Goal: Task Accomplishment & Management: Use online tool/utility

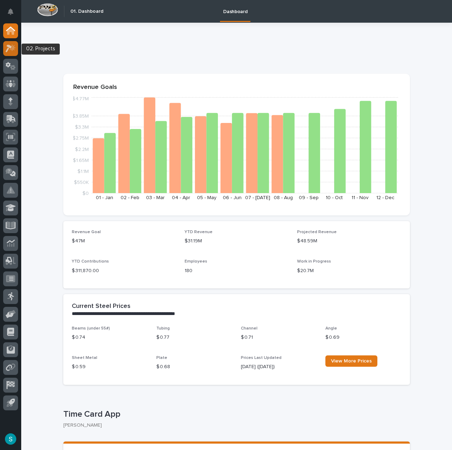
click at [12, 44] on div at bounding box center [10, 48] width 15 height 15
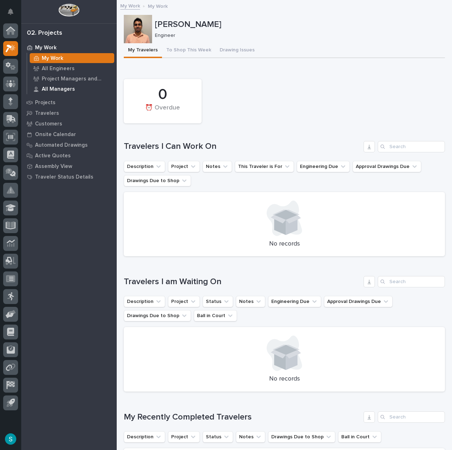
click at [66, 90] on p "All Managers" at bounding box center [58, 89] width 33 height 6
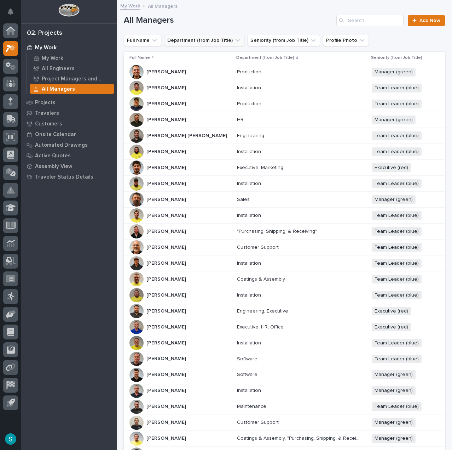
click at [215, 36] on button "Department (from Job Title)" at bounding box center [204, 40] width 80 height 11
click at [207, 56] on div "contains" at bounding box center [208, 57] width 78 height 7
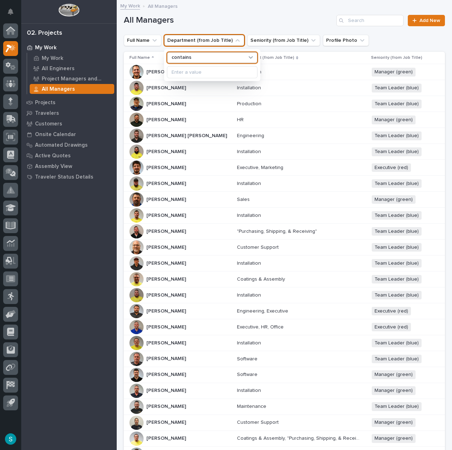
click at [207, 56] on div "contains" at bounding box center [208, 57] width 78 height 7
click at [212, 43] on button "Department (from Job Title)" at bounding box center [204, 40] width 80 height 11
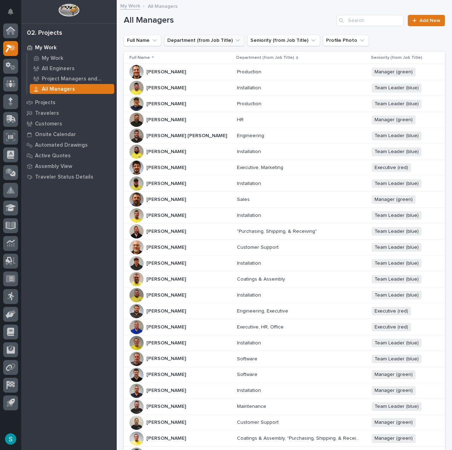
click at [210, 38] on button "Department (from Job Title)" at bounding box center [204, 40] width 80 height 11
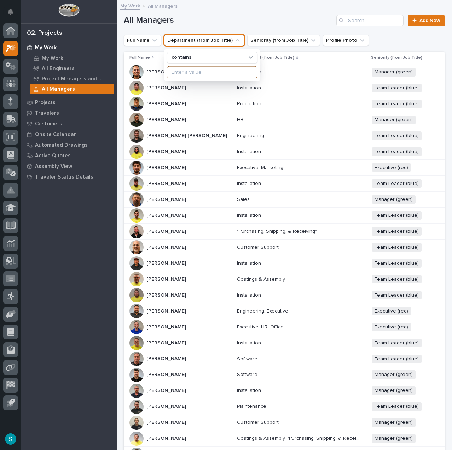
click at [185, 70] on input at bounding box center [212, 71] width 90 height 11
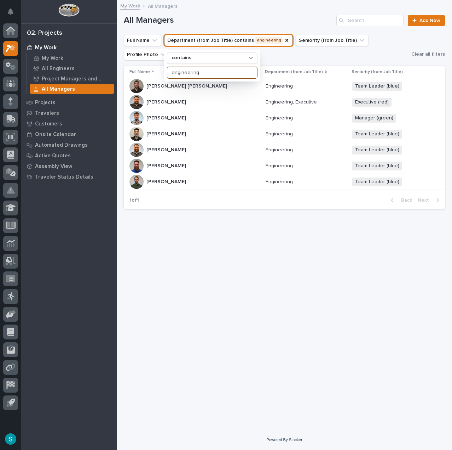
type input "engineering"
click at [335, 291] on div "Loading... Saving… Loading... Saving… All Managers Add New Full Name Department…" at bounding box center [284, 206] width 328 height 411
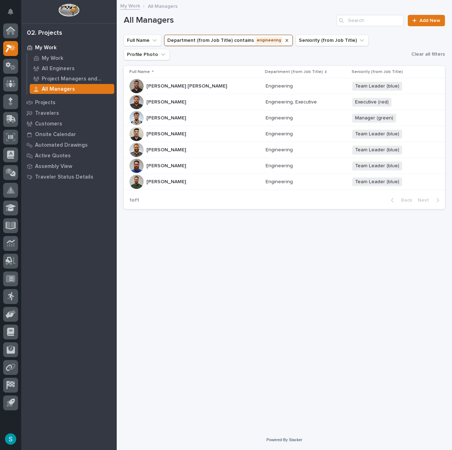
click at [284, 41] on icon "Department (from Job Title)" at bounding box center [287, 41] width 6 height 6
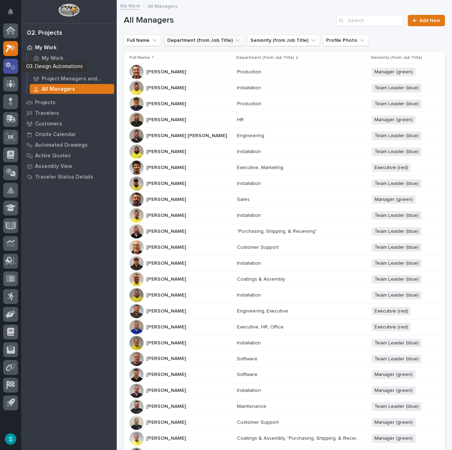
click at [12, 63] on icon at bounding box center [11, 66] width 10 height 8
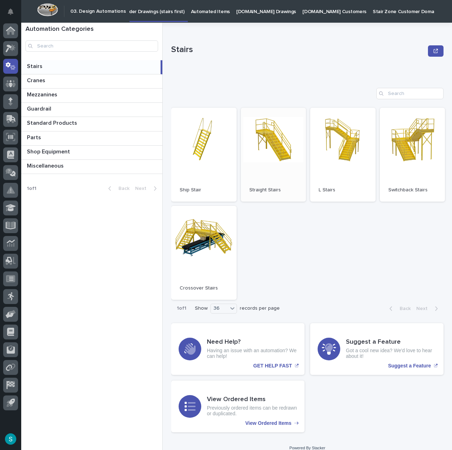
click at [266, 144] on link "Open" at bounding box center [273, 155] width 65 height 94
click at [212, 7] on p "Automated Items" at bounding box center [210, 7] width 39 height 15
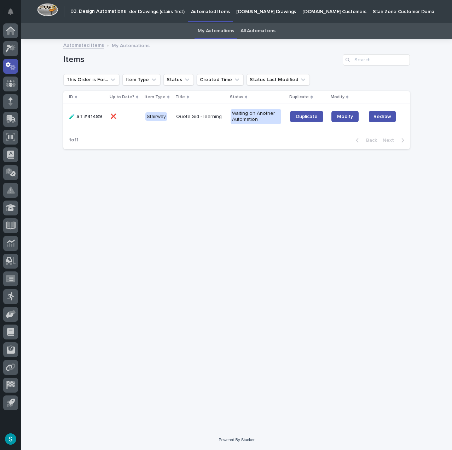
click at [202, 122] on td "Quote Sid - learning" at bounding box center [200, 116] width 55 height 27
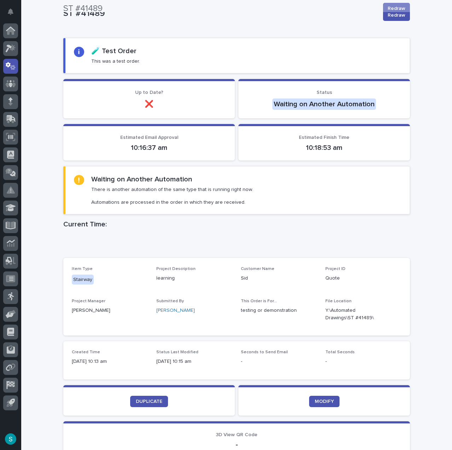
scroll to position [15, 0]
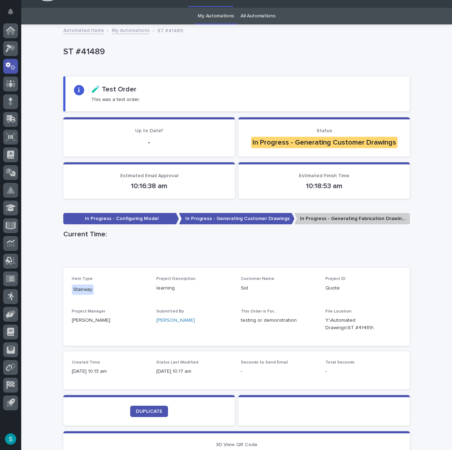
click at [217, 11] on link "My Automations" at bounding box center [216, 16] width 36 height 17
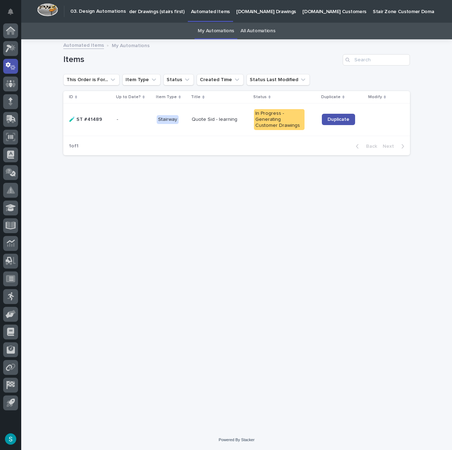
click at [242, 125] on div "Quote Sid - learning" at bounding box center [220, 120] width 57 height 12
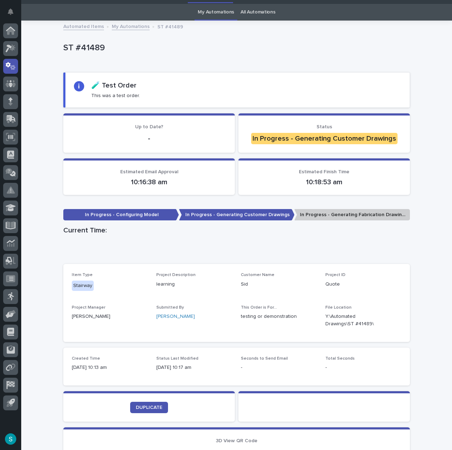
scroll to position [23, 0]
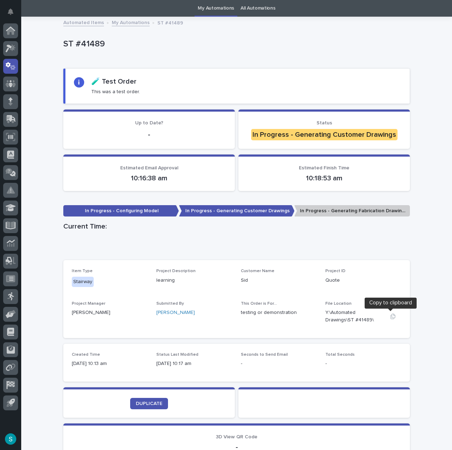
click at [392, 317] on icon "button" at bounding box center [393, 316] width 6 height 6
drag, startPoint x: 392, startPoint y: 318, endPoint x: 443, endPoint y: 335, distance: 53.6
click at [392, 318] on icon "button" at bounding box center [393, 316] width 6 height 6
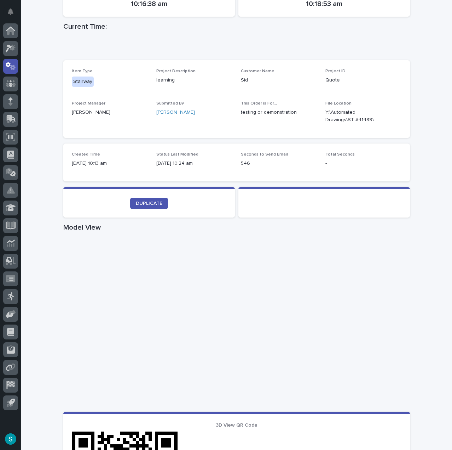
scroll to position [235, 0]
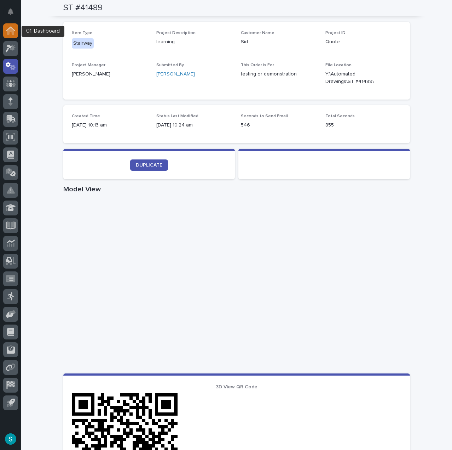
click at [8, 32] on icon at bounding box center [10, 31] width 7 height 7
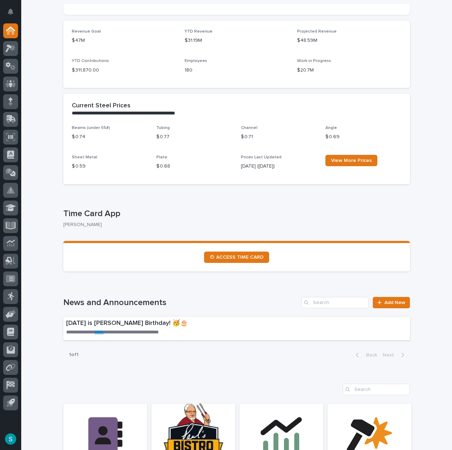
scroll to position [212, 0]
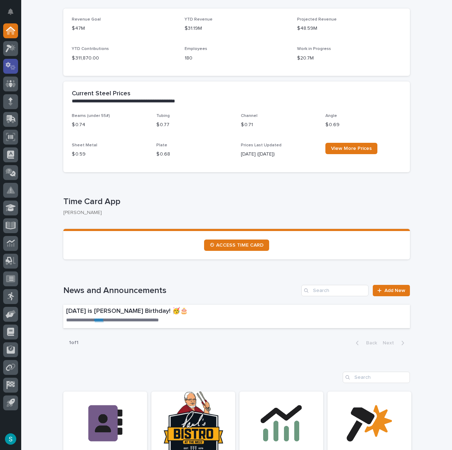
click at [10, 67] on icon at bounding box center [11, 66] width 10 height 8
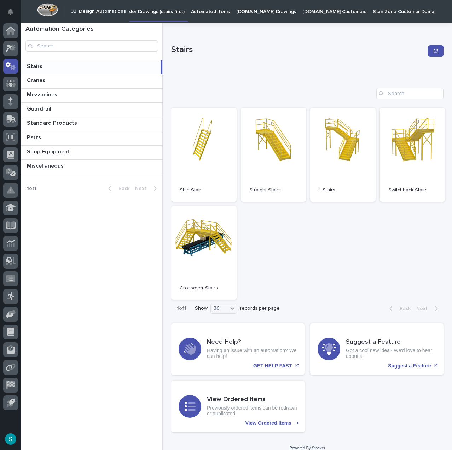
drag, startPoint x: 10, startPoint y: 67, endPoint x: 270, endPoint y: 52, distance: 261.3
click at [270, 52] on p "Stairs" at bounding box center [298, 50] width 254 height 10
click at [216, 13] on p "Automated Items" at bounding box center [210, 7] width 39 height 15
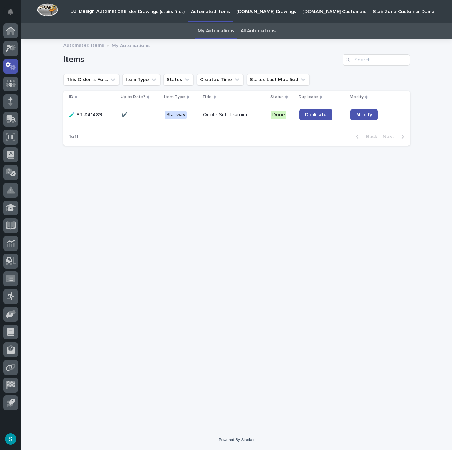
click at [218, 34] on link "My Automations" at bounding box center [216, 31] width 36 height 17
click at [144, 115] on p at bounding box center [140, 115] width 38 height 6
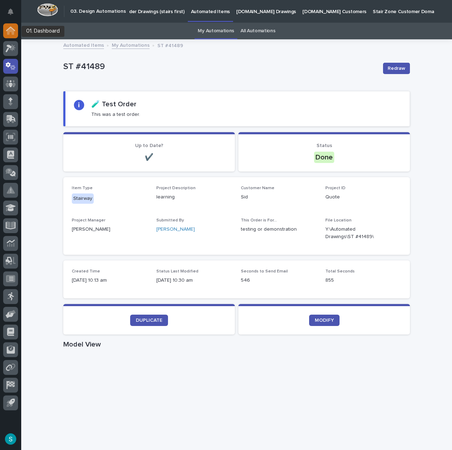
click at [12, 30] on icon at bounding box center [10, 31] width 7 height 7
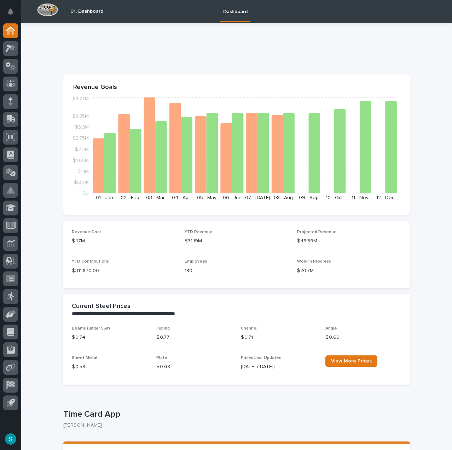
scroll to position [71, 0]
